Goal: Task Accomplishment & Management: Use online tool/utility

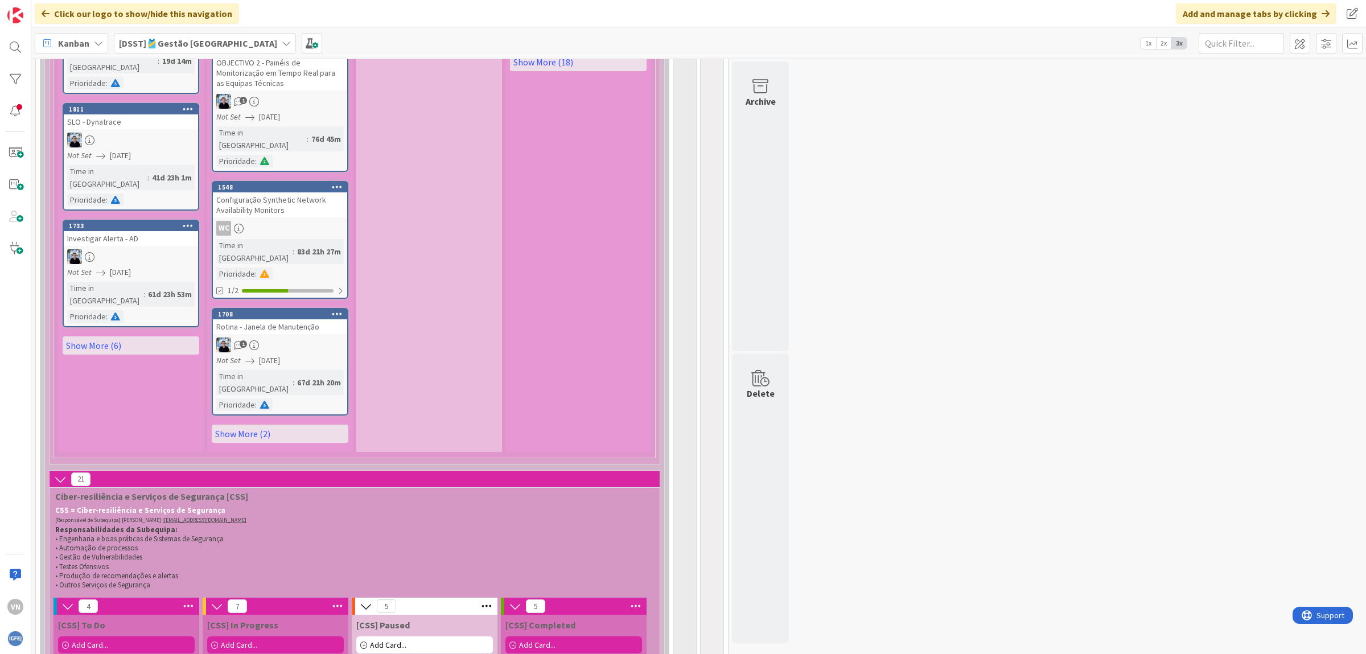
scroll to position [3553, 0]
click at [1232, 44] on input "text" at bounding box center [1241, 43] width 85 height 20
click at [1325, 44] on span at bounding box center [1326, 43] width 20 height 20
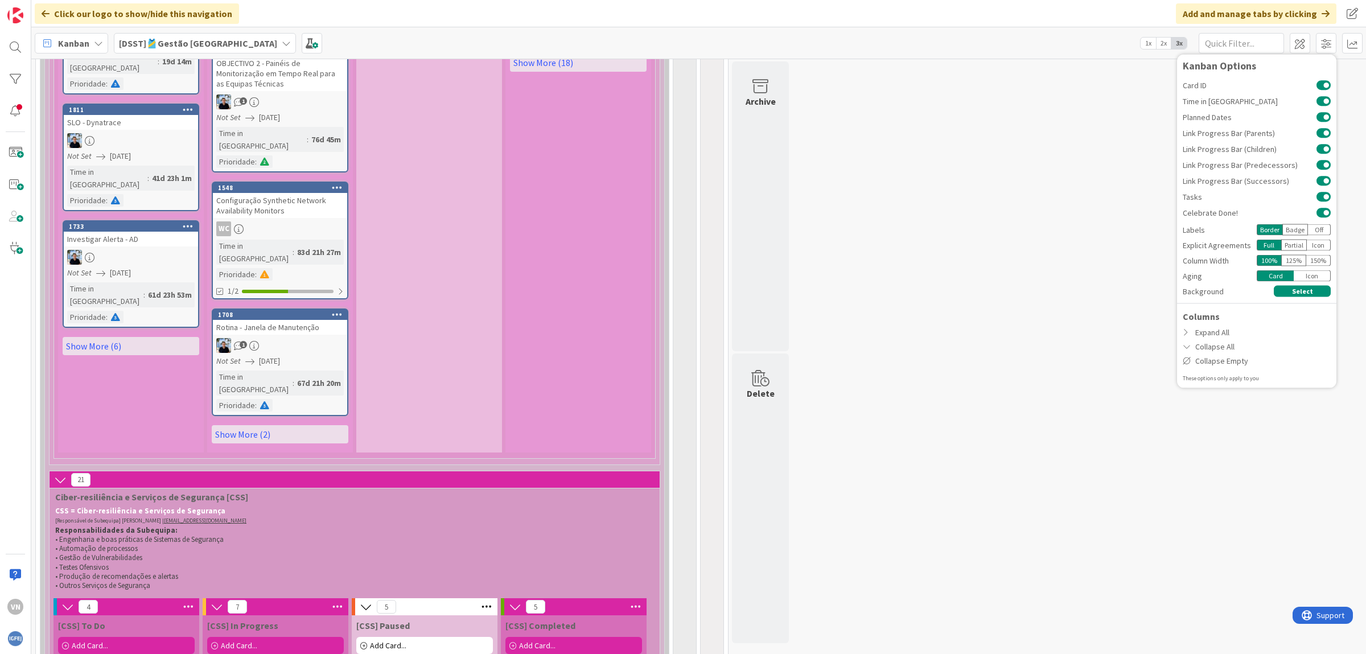
click at [1115, 212] on div "374 🎽Gestão de Tarefas de Equipas Técnicas 131 DSST DSST = Departamento de Serv…" at bounding box center [699, 164] width 1330 height 7311
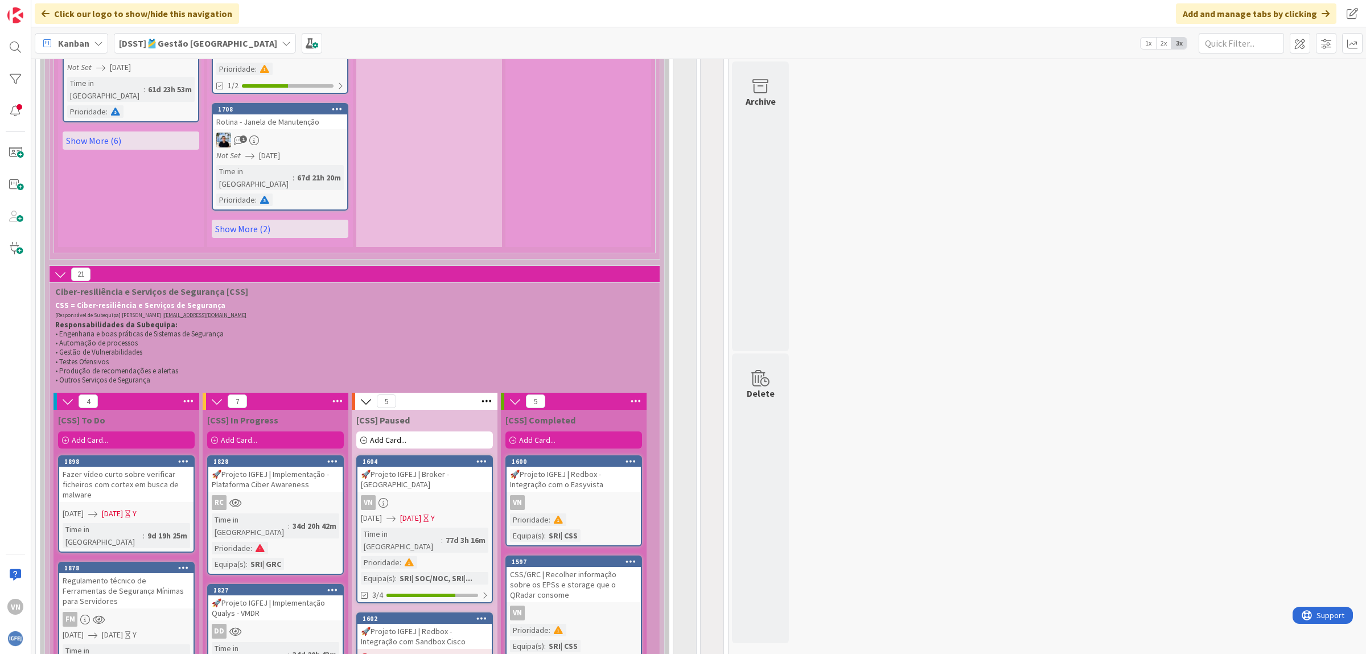
scroll to position [3757, 0]
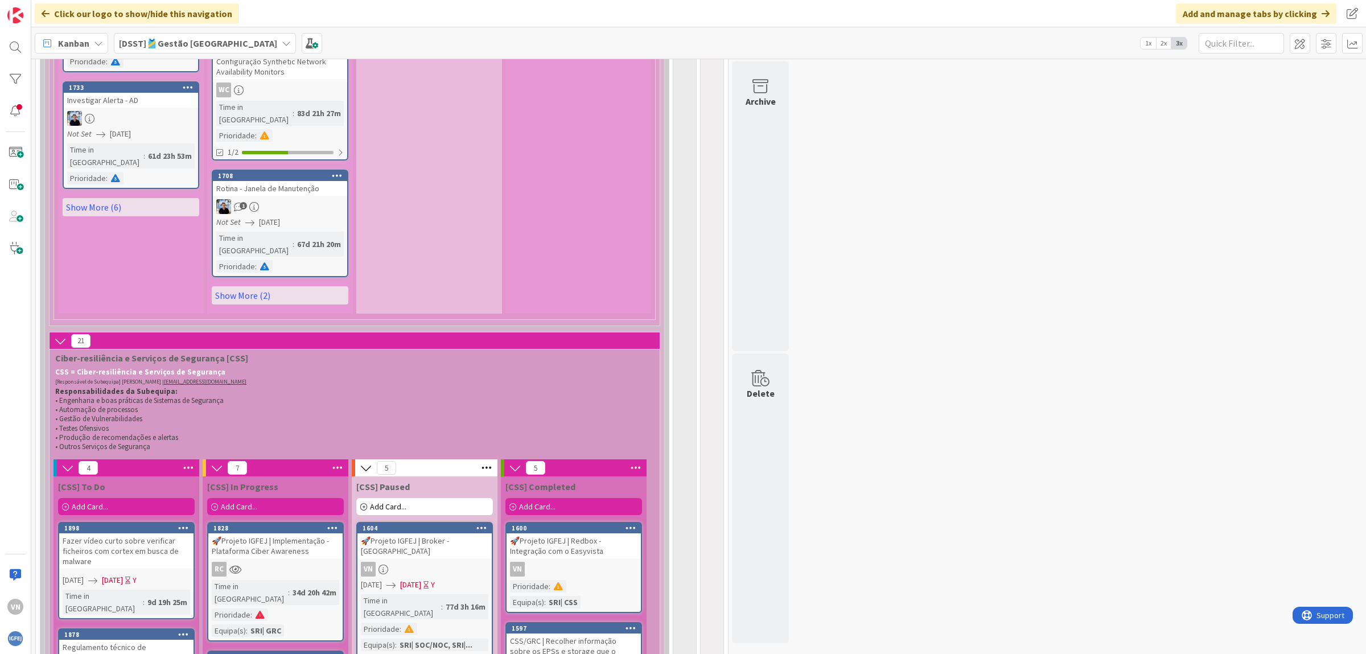
click at [153, 533] on div "Fazer vídeo curto sobre verificar ficheiros com cortex em busca de malware" at bounding box center [126, 550] width 134 height 35
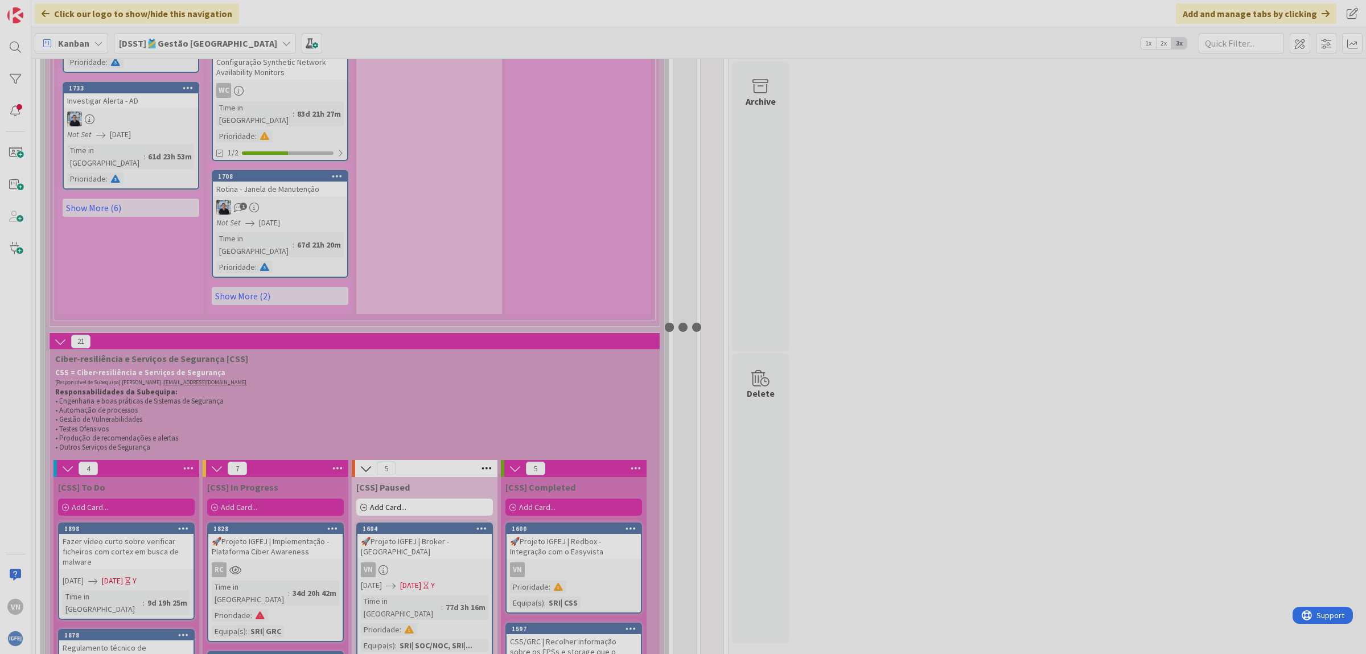
scroll to position [3690, 0]
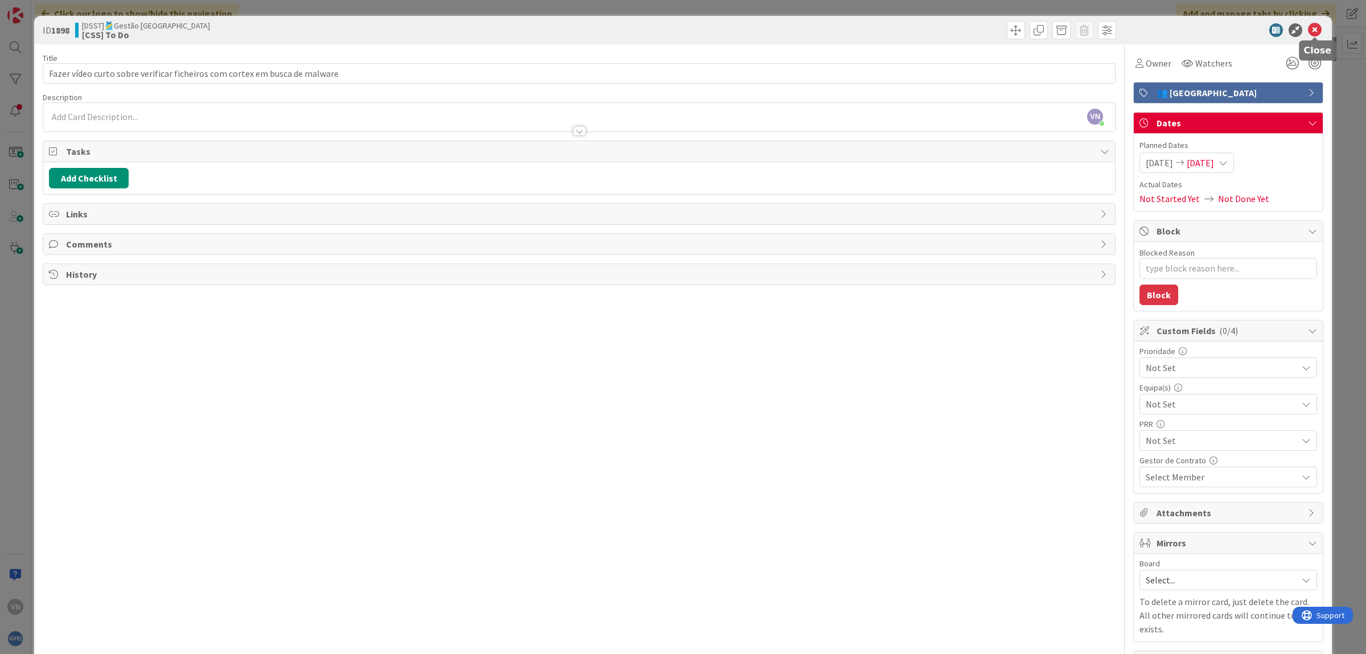
click at [1314, 27] on icon at bounding box center [1315, 30] width 14 height 14
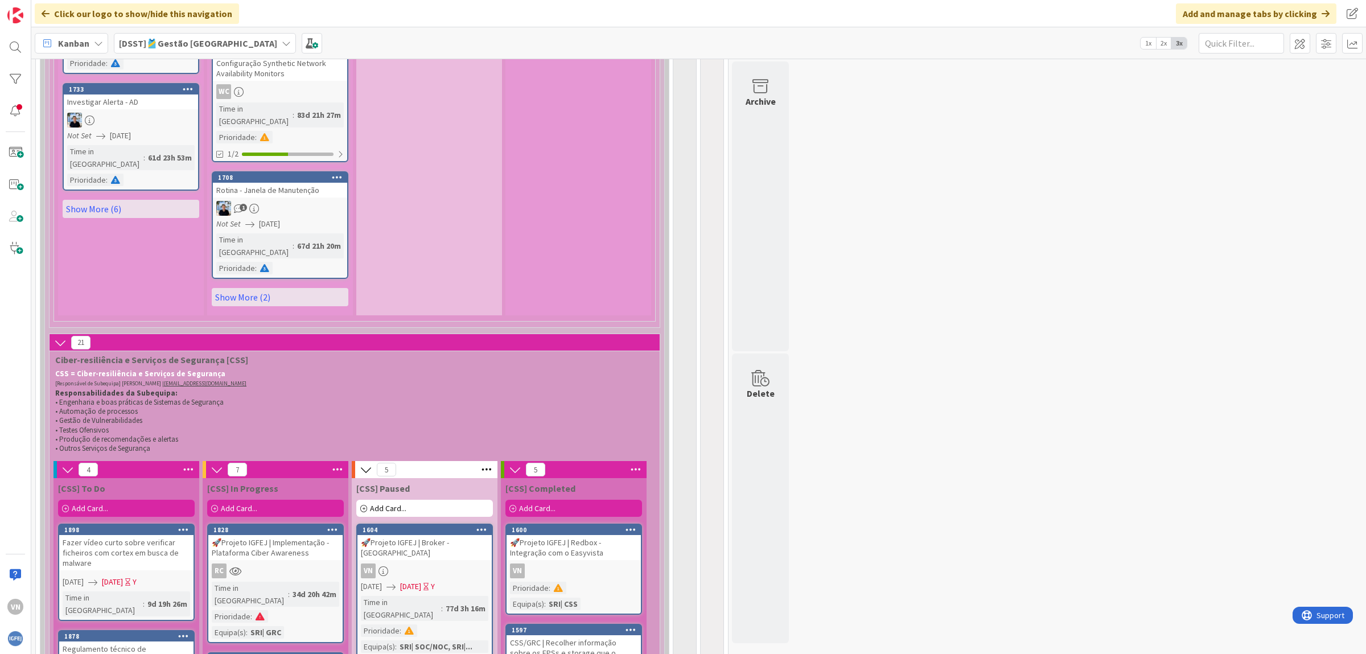
click at [134, 535] on div "Fazer vídeo curto sobre verificar ficheiros com cortex em busca de malware" at bounding box center [126, 552] width 134 height 35
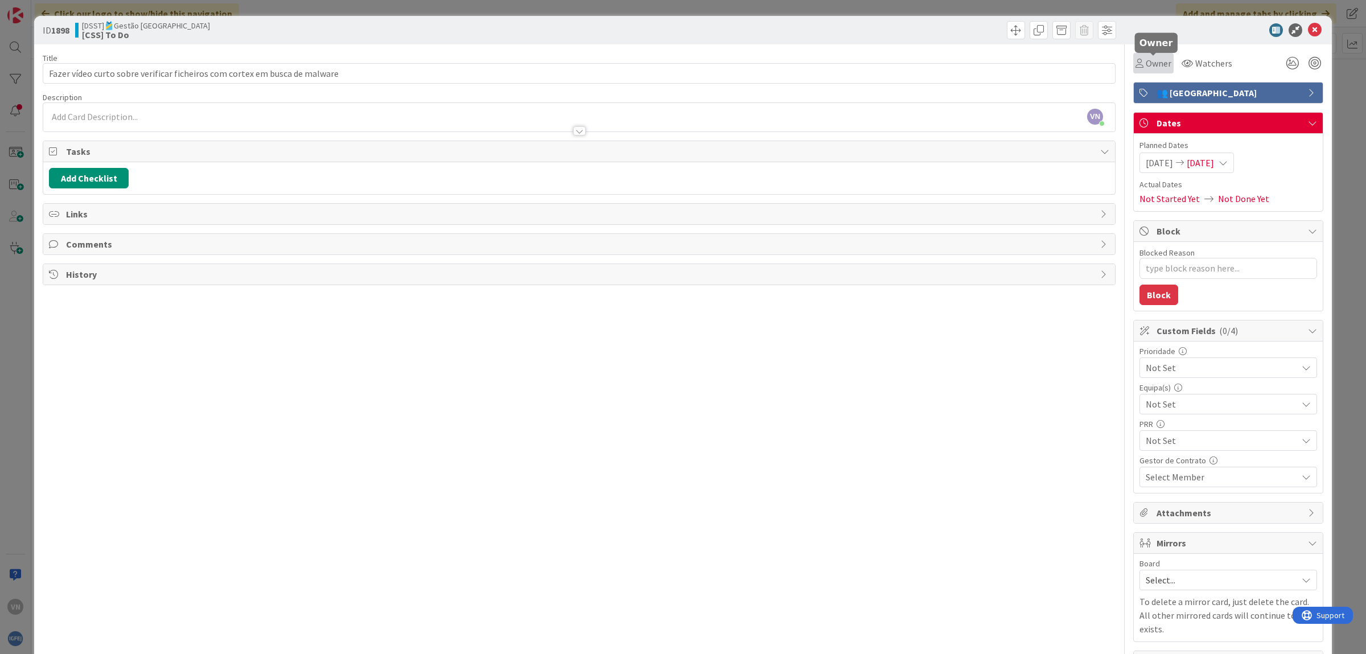
click at [1155, 63] on span "Owner" at bounding box center [1159, 63] width 26 height 14
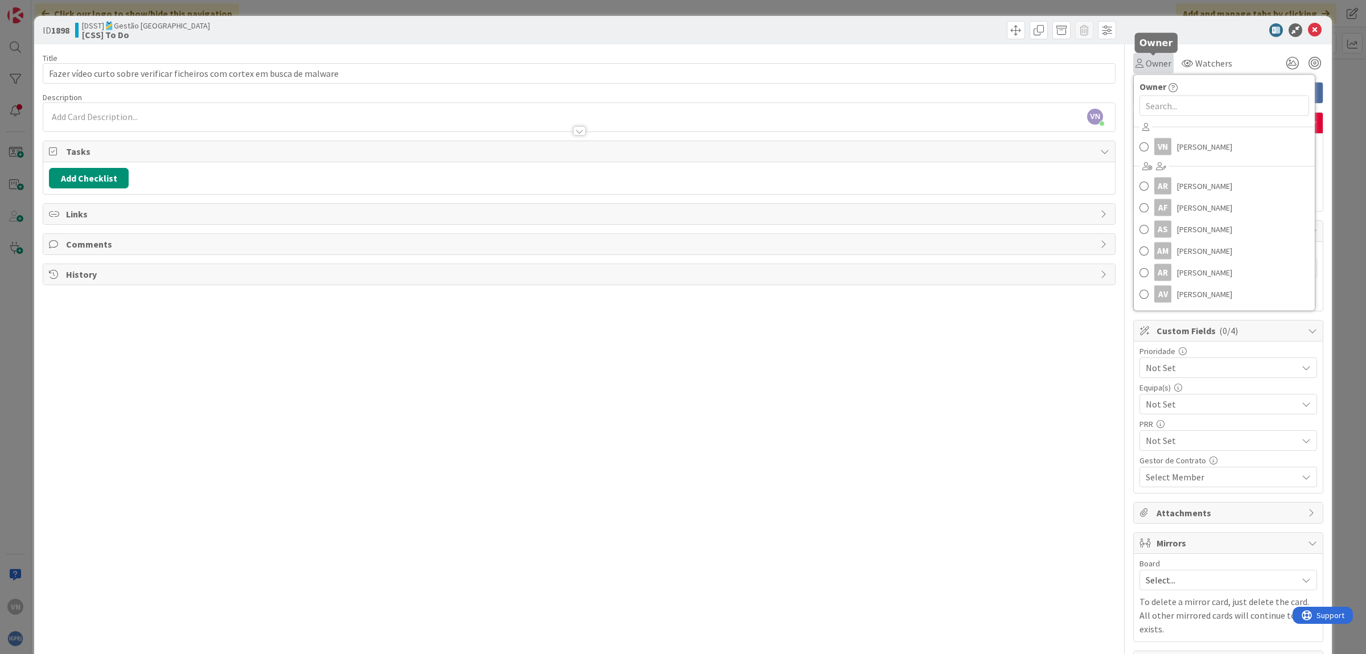
type textarea "x"
click at [1170, 107] on input "text" at bounding box center [1224, 106] width 170 height 20
click at [1184, 104] on input "text" at bounding box center [1224, 106] width 170 height 20
click at [1320, 31] on icon at bounding box center [1315, 30] width 14 height 14
